Goal: Find specific page/section: Find specific page/section

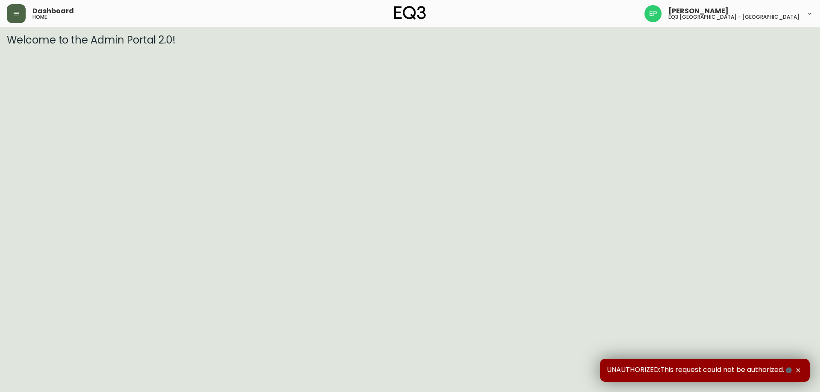
click at [20, 14] on button "button" at bounding box center [16, 13] width 19 height 19
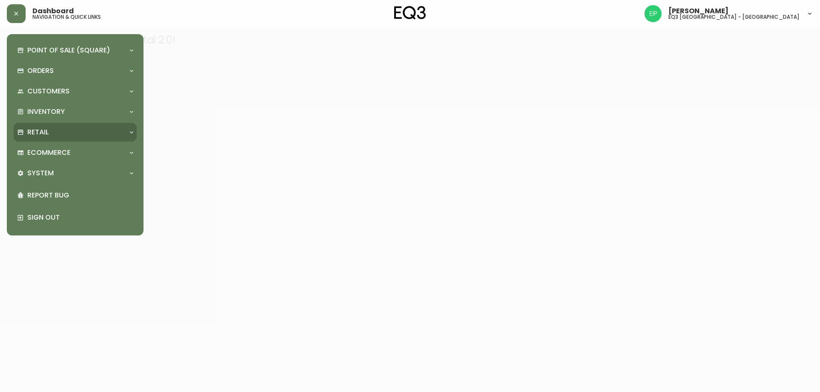
click at [47, 136] on p "Retail" at bounding box center [37, 132] width 21 height 9
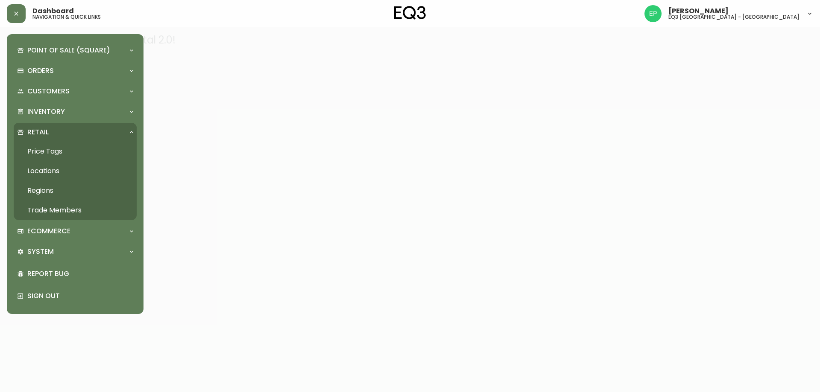
click at [49, 208] on link "Trade Members" at bounding box center [75, 211] width 123 height 20
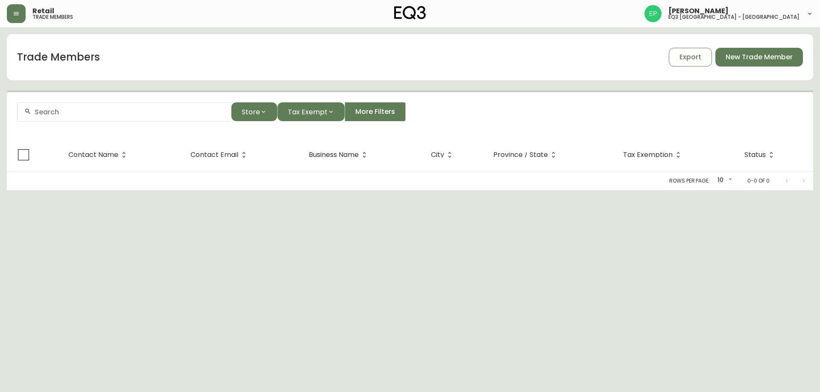
click at [88, 113] on input "text" at bounding box center [130, 112] width 190 height 8
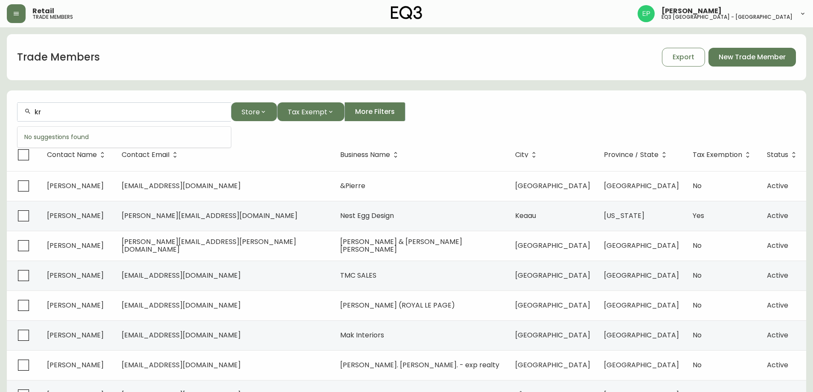
type input "k"
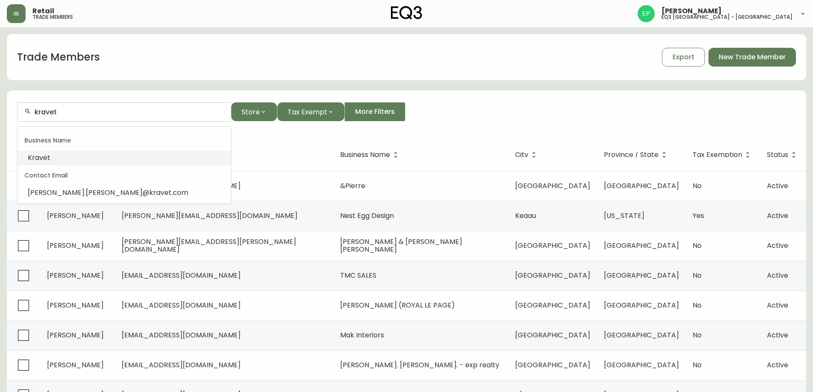
click at [51, 159] on li "Kravet" at bounding box center [124, 158] width 213 height 15
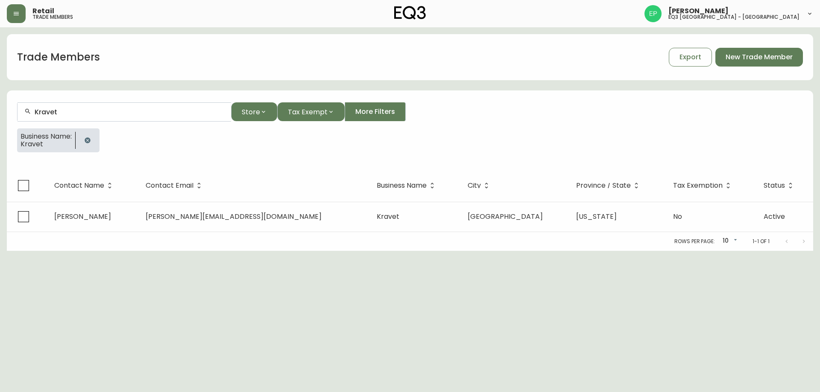
type input "Kravet"
click at [67, 251] on html "Retail trade members [PERSON_NAME] eq3 [GEOGRAPHIC_DATA] - griffintown Trade Me…" at bounding box center [410, 125] width 820 height 251
